Goal: Information Seeking & Learning: Learn about a topic

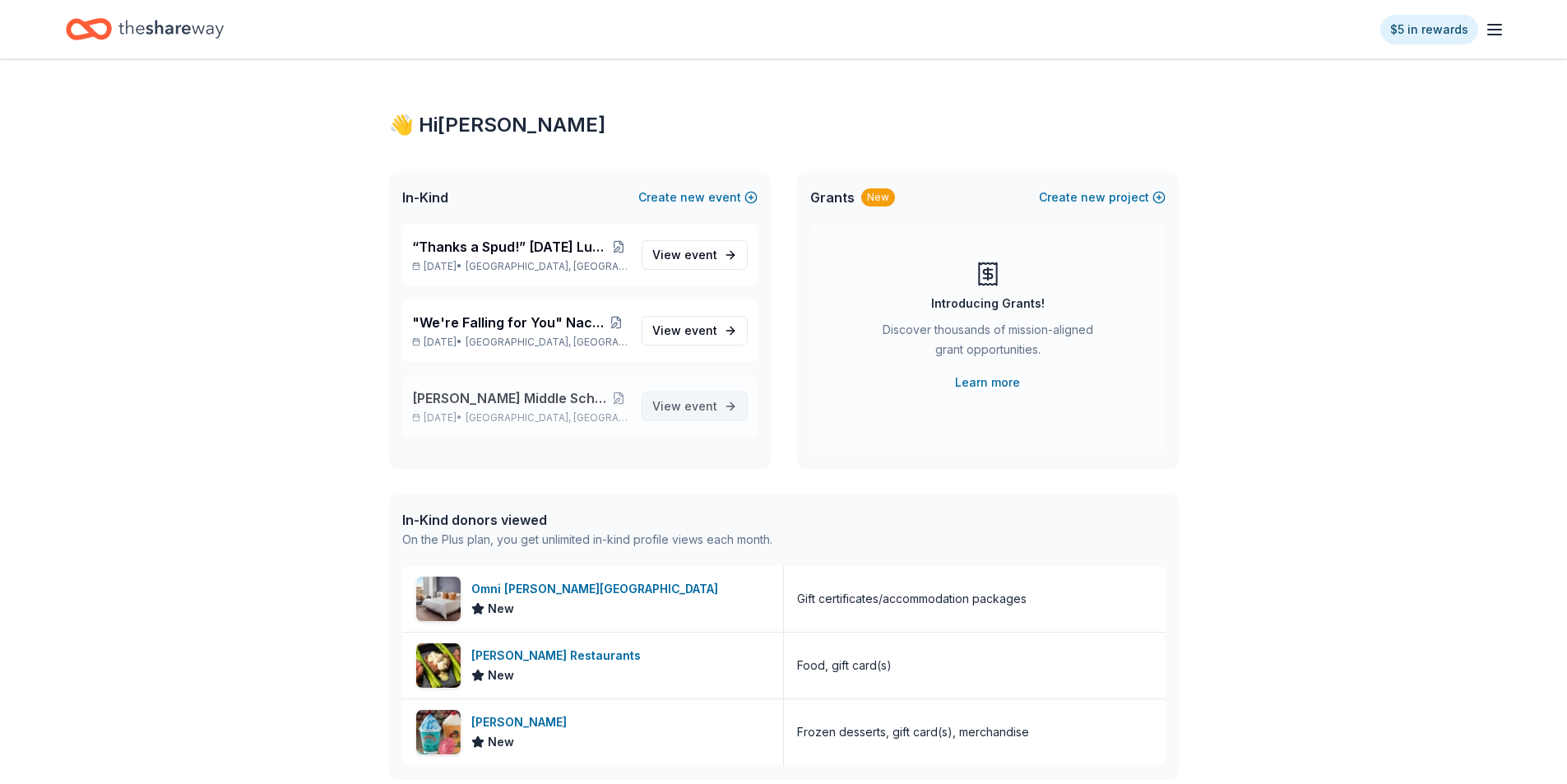
click at [694, 404] on span "event" at bounding box center [701, 405] width 33 height 14
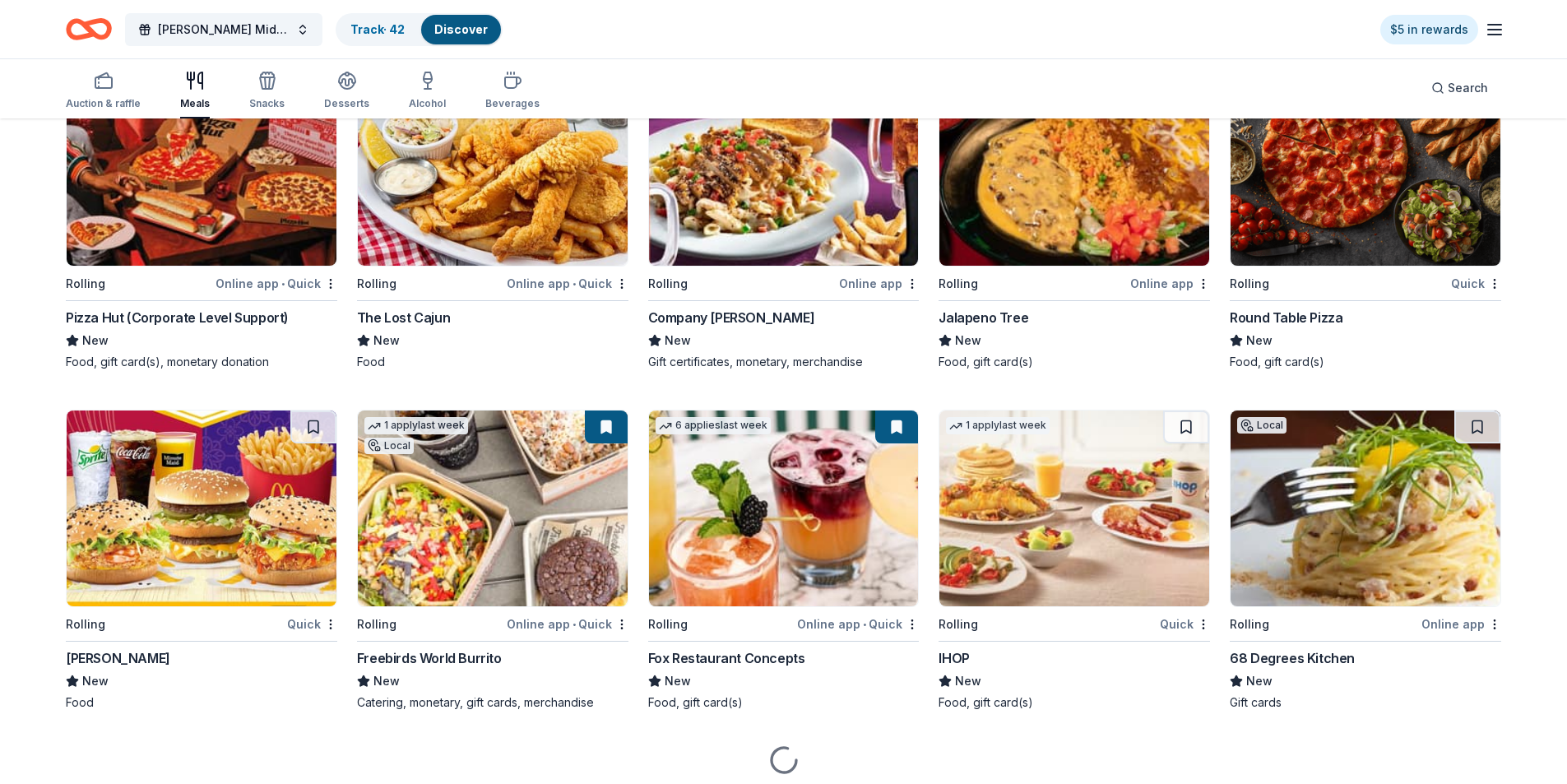
scroll to position [1647, 0]
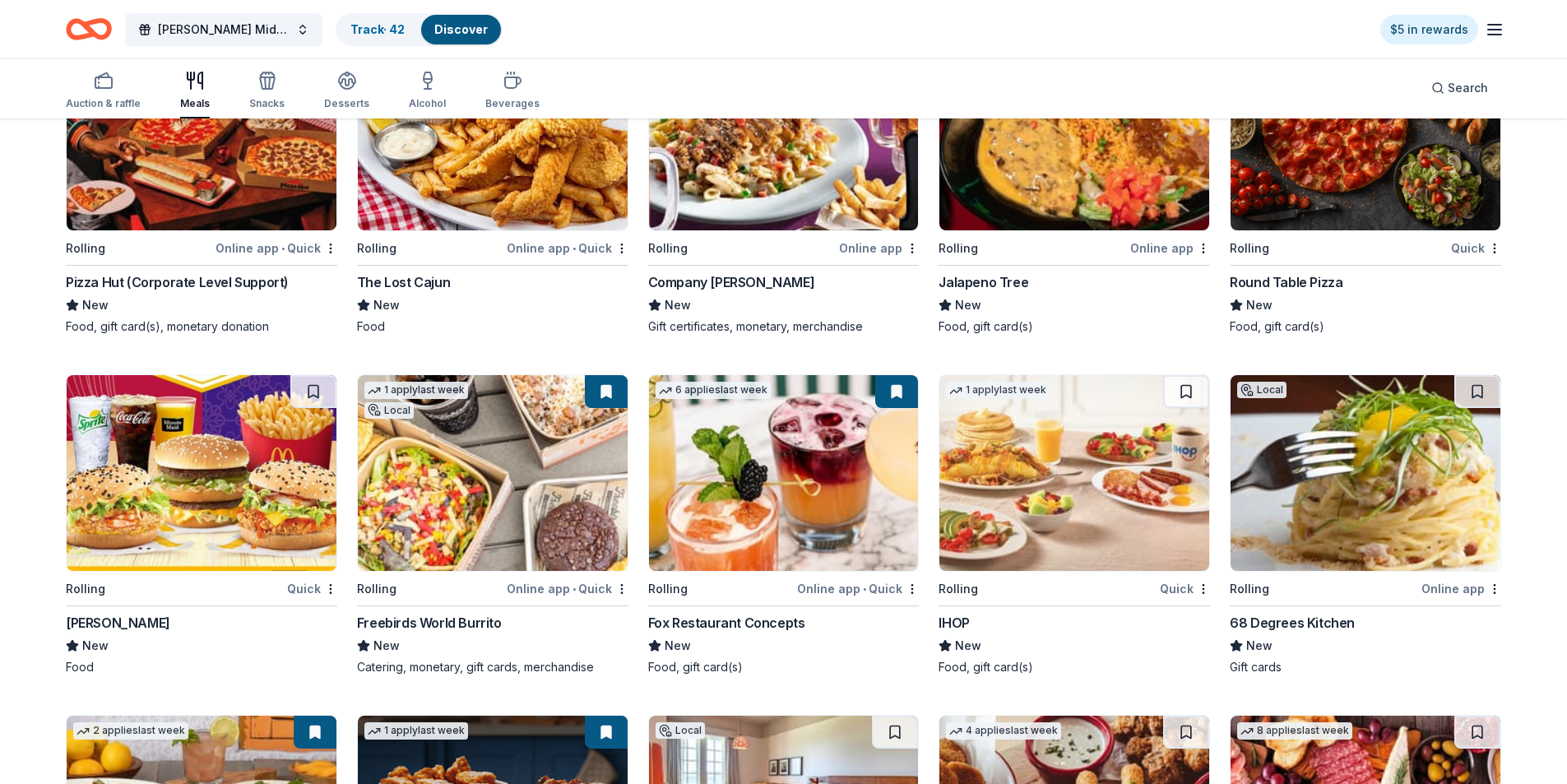
click at [236, 473] on img at bounding box center [202, 473] width 270 height 196
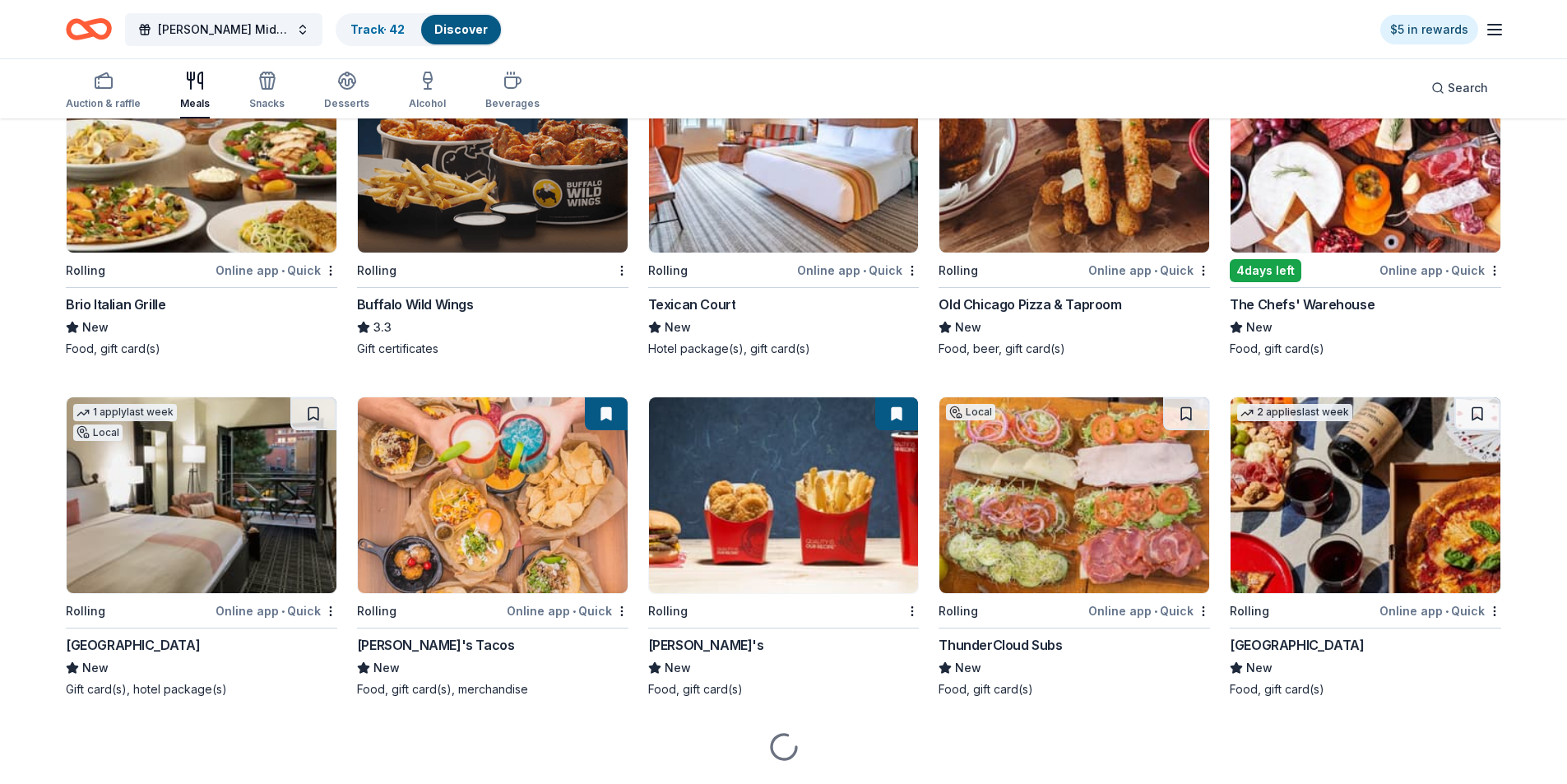
scroll to position [2351, 0]
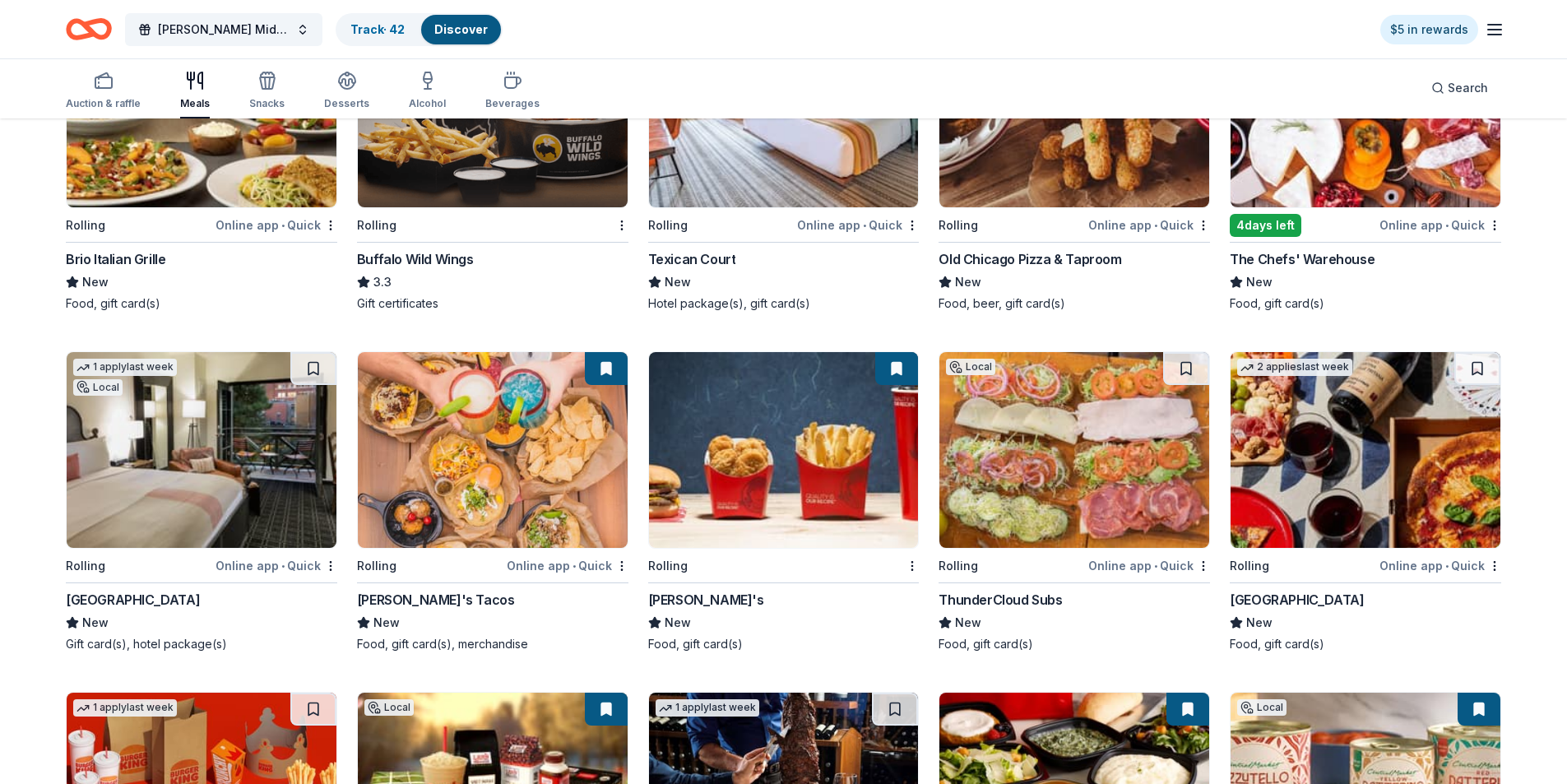
click at [166, 455] on img at bounding box center [202, 450] width 270 height 196
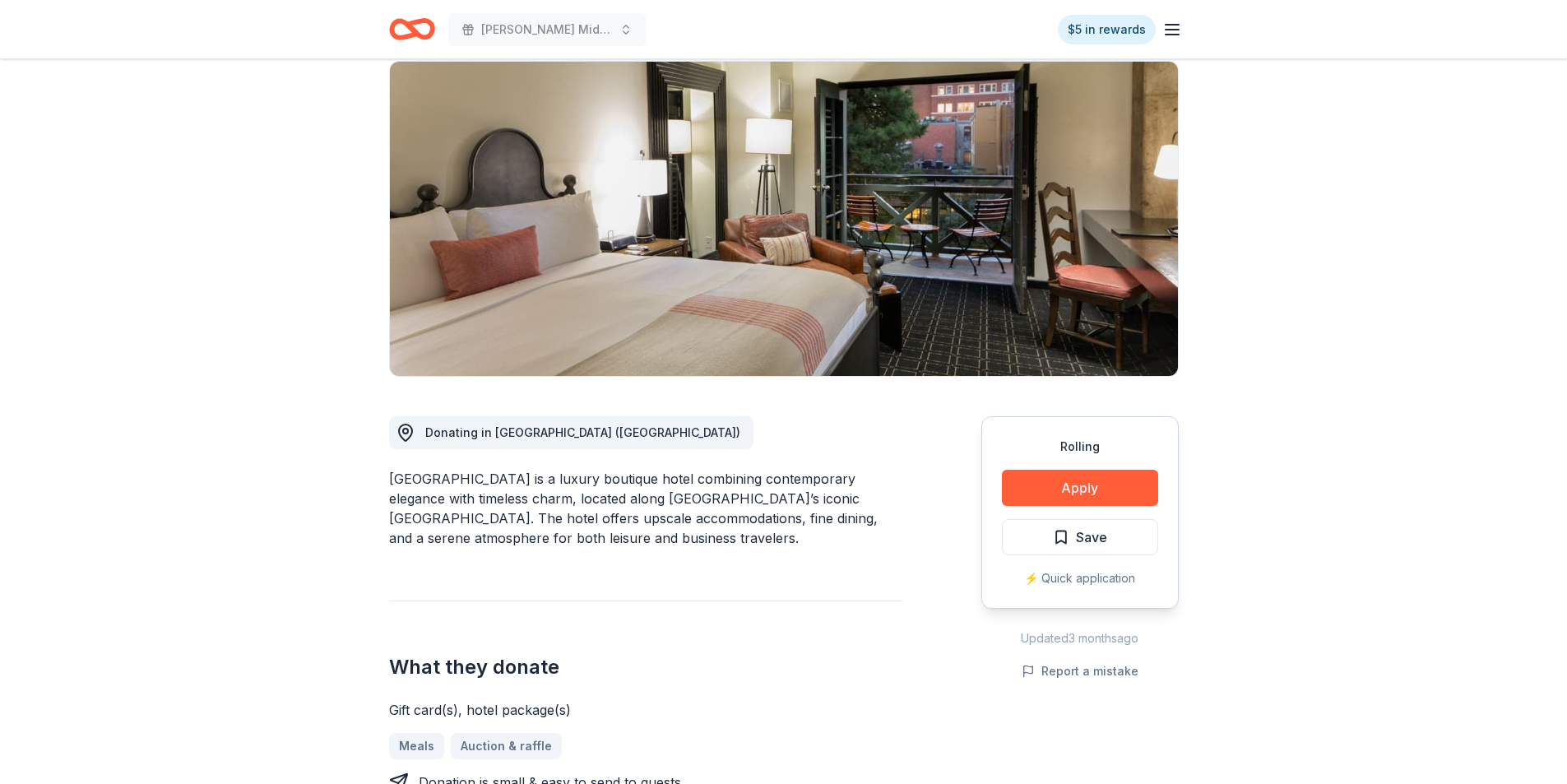
scroll to position [247, 0]
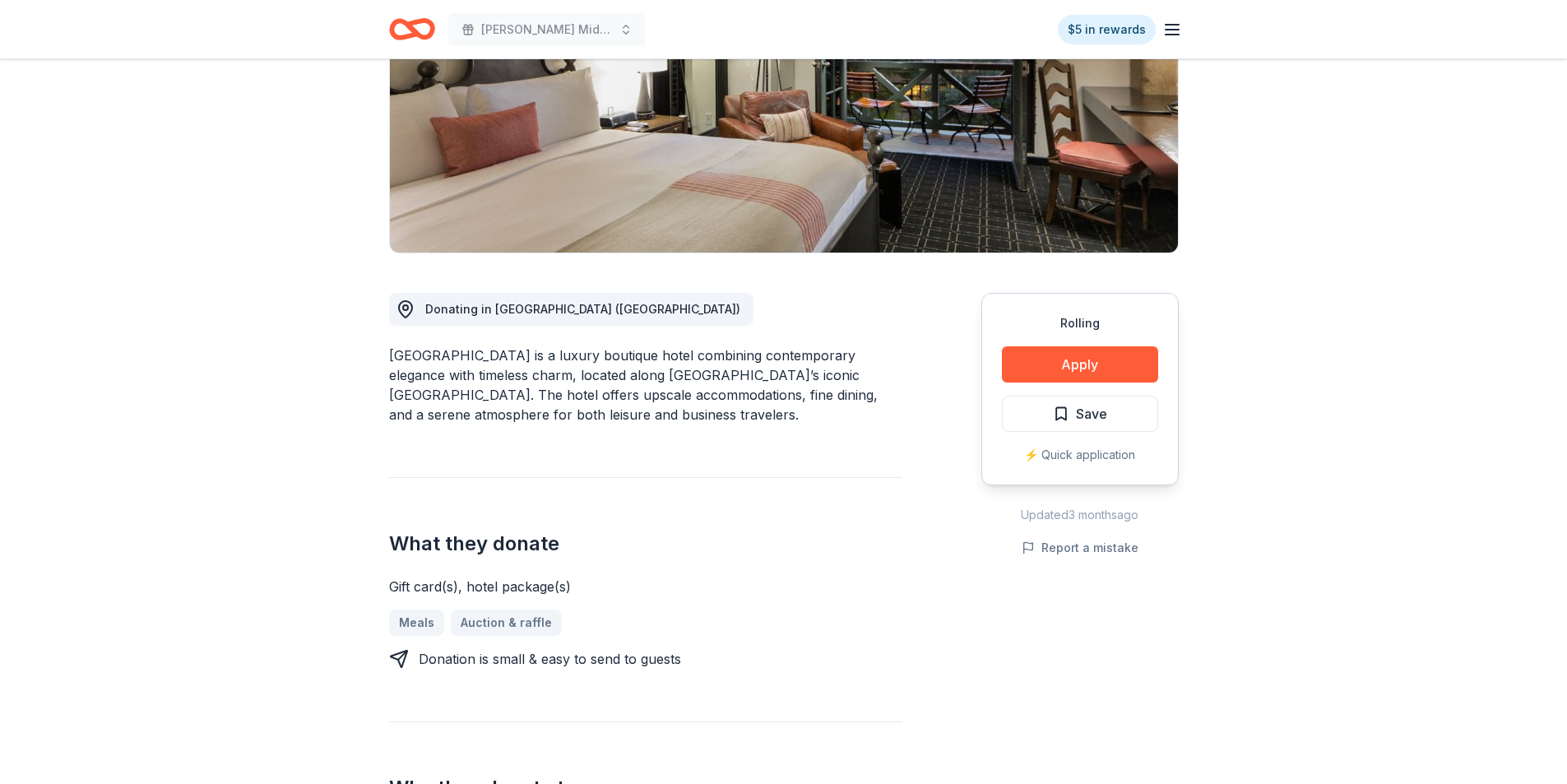
click at [582, 640] on div "Gift card(s), hotel package(s) Meals Auction & raffle Donation is small & easy …" at bounding box center [645, 623] width 513 height 92
